Goal: Communication & Community: Share content

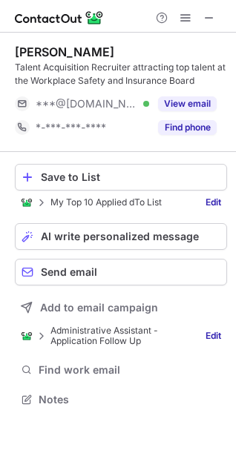
scroll to position [389, 236]
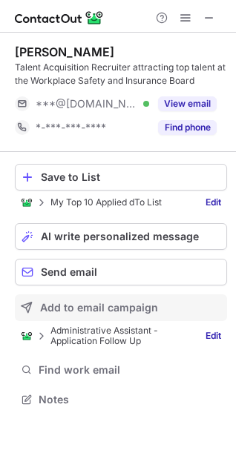
click at [83, 307] on span "Add to email campaign" at bounding box center [99, 308] width 118 height 12
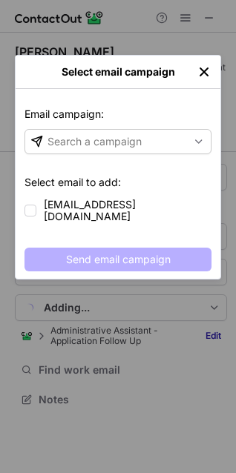
click at [199, 65] on img "left-button" at bounding box center [204, 72] width 15 height 15
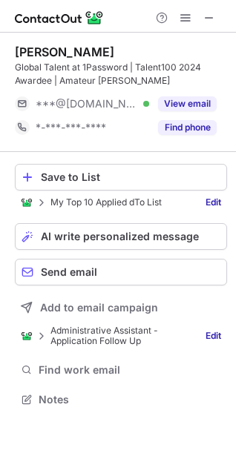
scroll to position [389, 236]
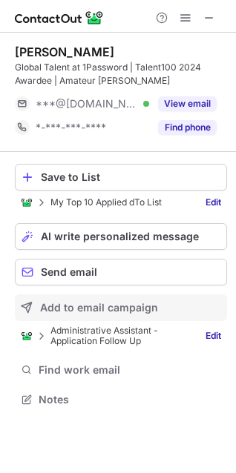
click at [76, 300] on button "Add to email campaign" at bounding box center [121, 308] width 212 height 27
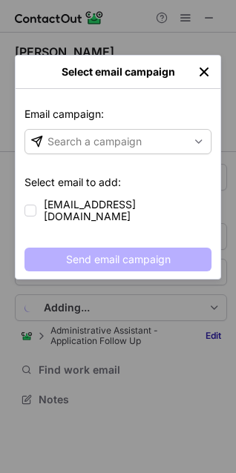
click at [196, 66] on div "Select email campaign" at bounding box center [117, 72] width 157 height 12
click at [200, 68] on img "left-button" at bounding box center [204, 72] width 15 height 15
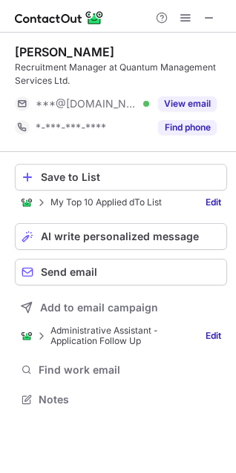
scroll to position [389, 236]
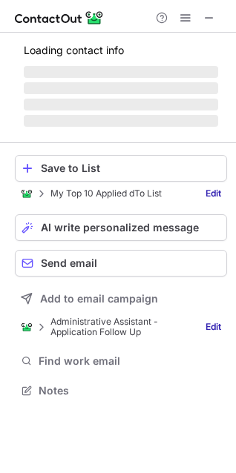
scroll to position [375, 236]
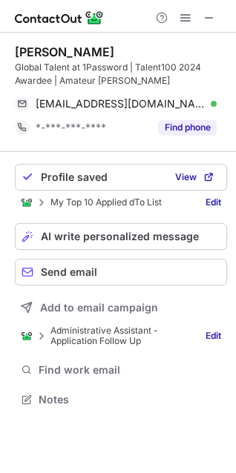
scroll to position [389, 236]
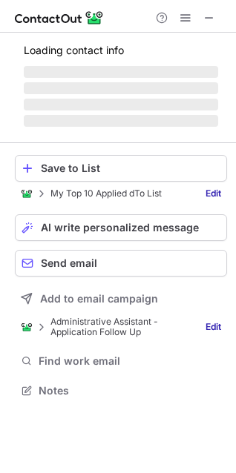
scroll to position [375, 236]
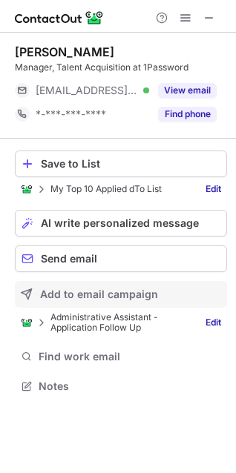
click at [78, 292] on span "Add to email campaign" at bounding box center [99, 295] width 118 height 12
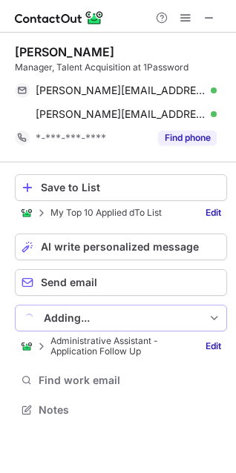
scroll to position [399, 236]
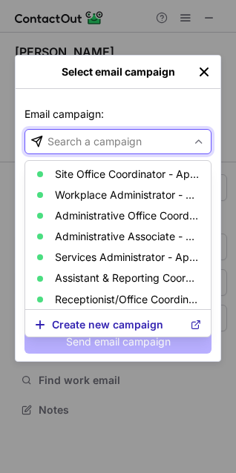
click at [78, 140] on div "Search a campaign" at bounding box center [94, 141] width 94 height 15
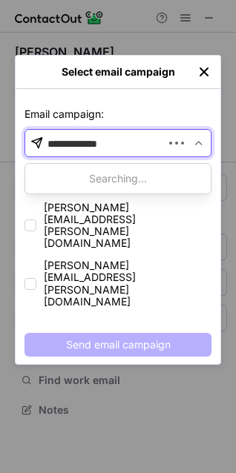
type input "**********"
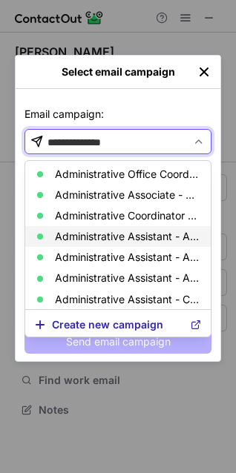
scroll to position [24, 0]
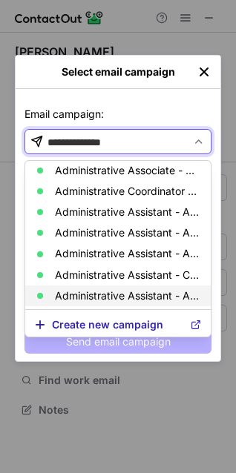
click at [111, 287] on article "Administrative Assistant - Application Follow Up" at bounding box center [117, 296] width 185 height 21
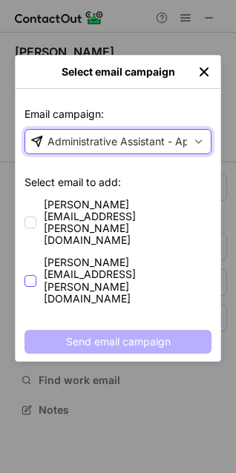
click at [95, 257] on span "[PERSON_NAME][EMAIL_ADDRESS][PERSON_NAME][DOMAIN_NAME]" at bounding box center [128, 280] width 168 height 47
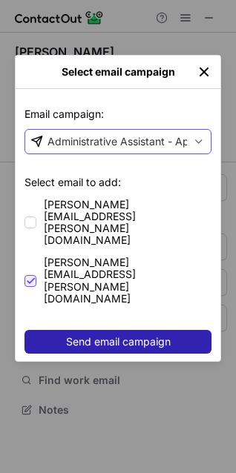
click at [107, 336] on span "Send email campaign" at bounding box center [118, 342] width 105 height 12
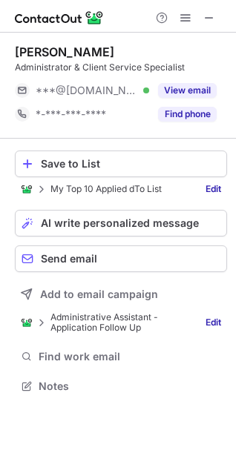
scroll to position [375, 236]
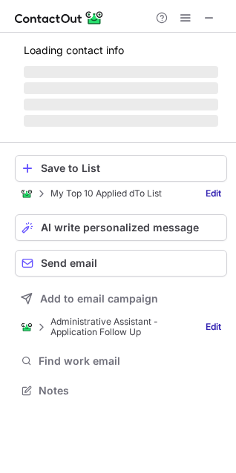
scroll to position [389, 236]
